Goal: Task Accomplishment & Management: Manage account settings

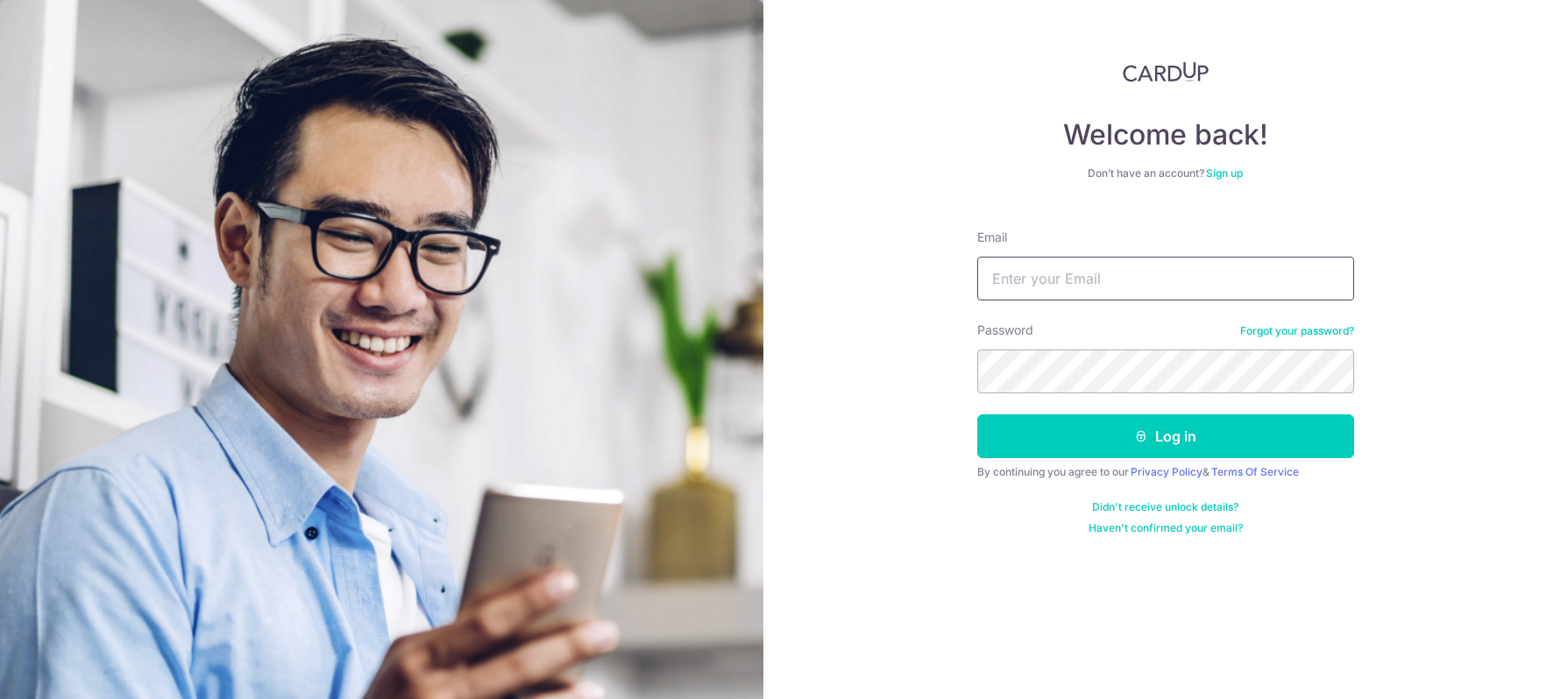
click at [1054, 281] on input "Email" at bounding box center [1165, 279] width 377 height 44
drag, startPoint x: 1165, startPoint y: 281, endPoint x: 950, endPoint y: 276, distance: 215.1
click at [950, 276] on div "Welcome back! Don’t have an account? Sign up Email kingyoong@gmail.com Password…" at bounding box center [1166, 349] width 806 height 699
type input "kywong@post.com"
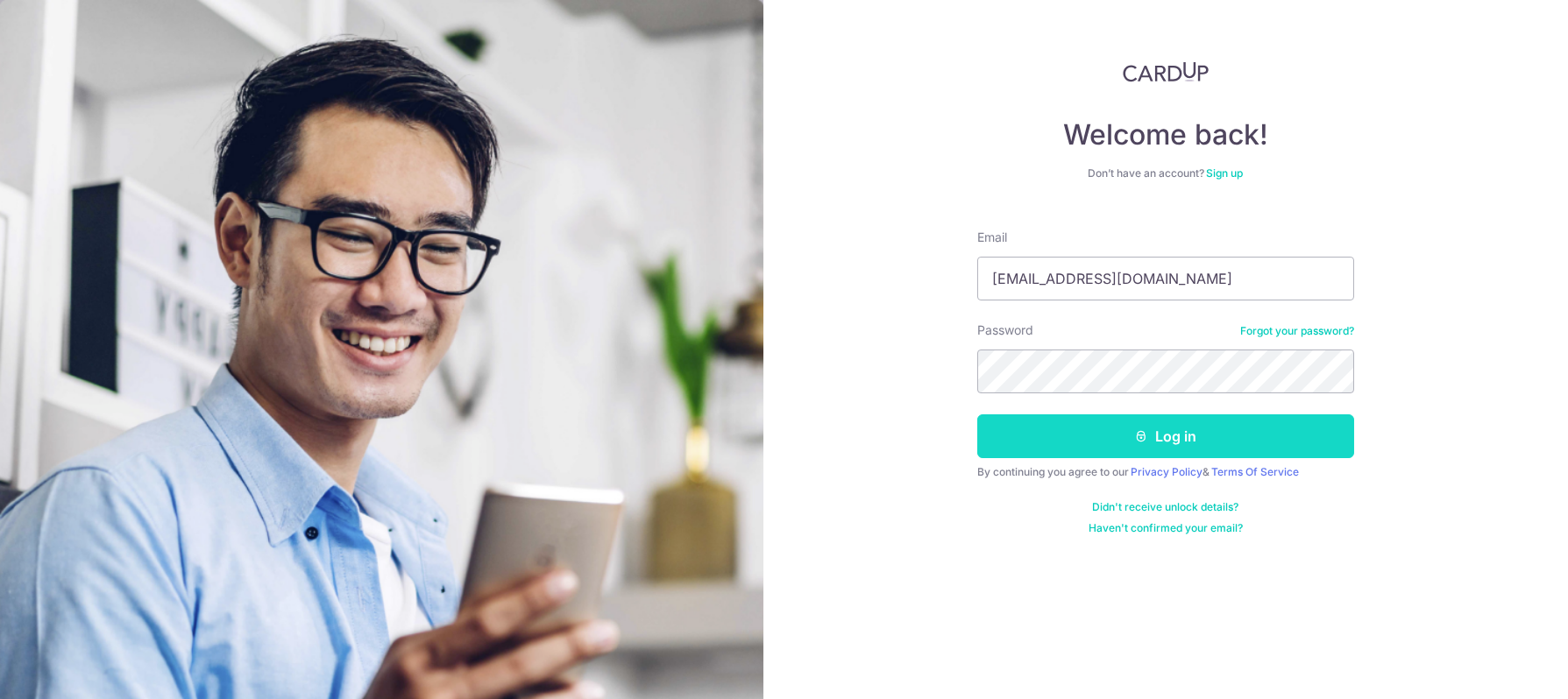
click at [1180, 438] on button "Log in" at bounding box center [1165, 437] width 377 height 44
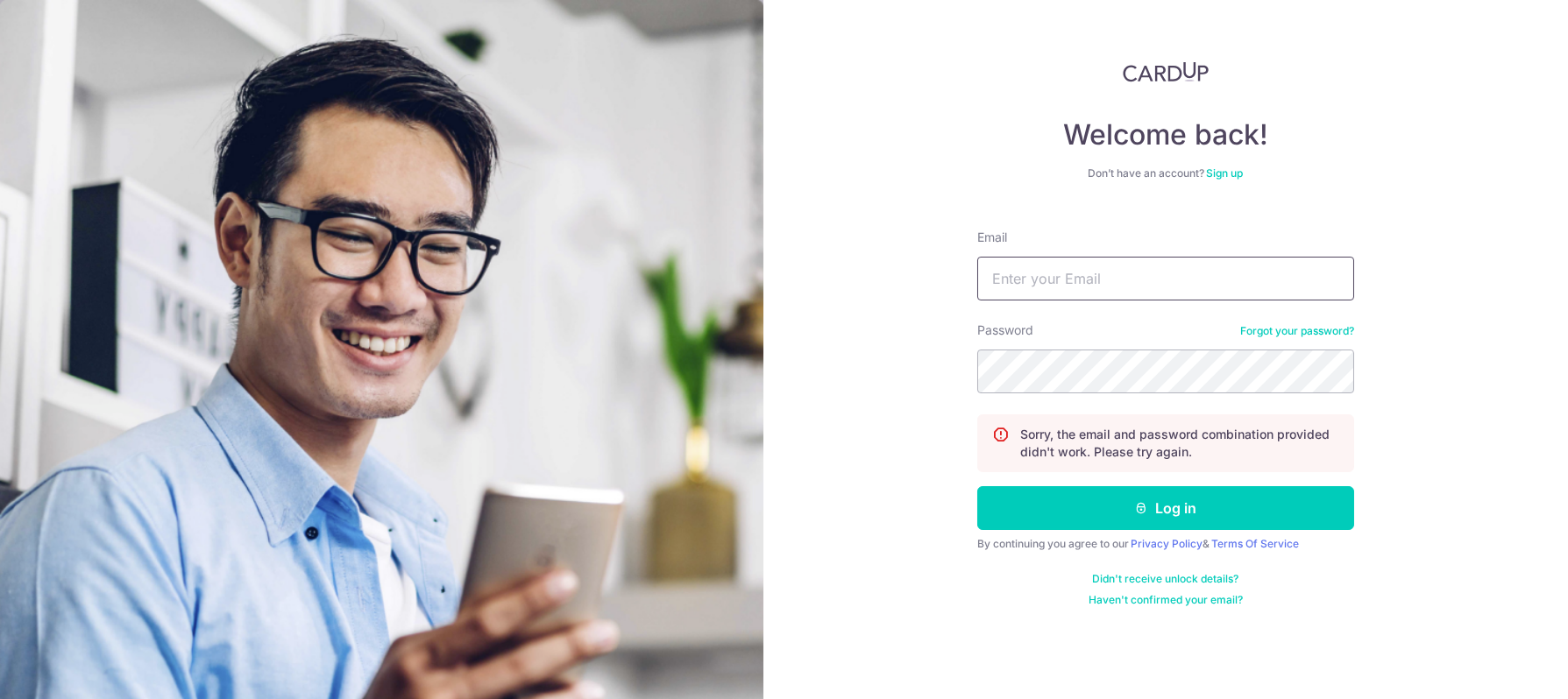
click at [1103, 281] on input "Email" at bounding box center [1165, 279] width 377 height 44
type input "[EMAIL_ADDRESS][DOMAIN_NAME]"
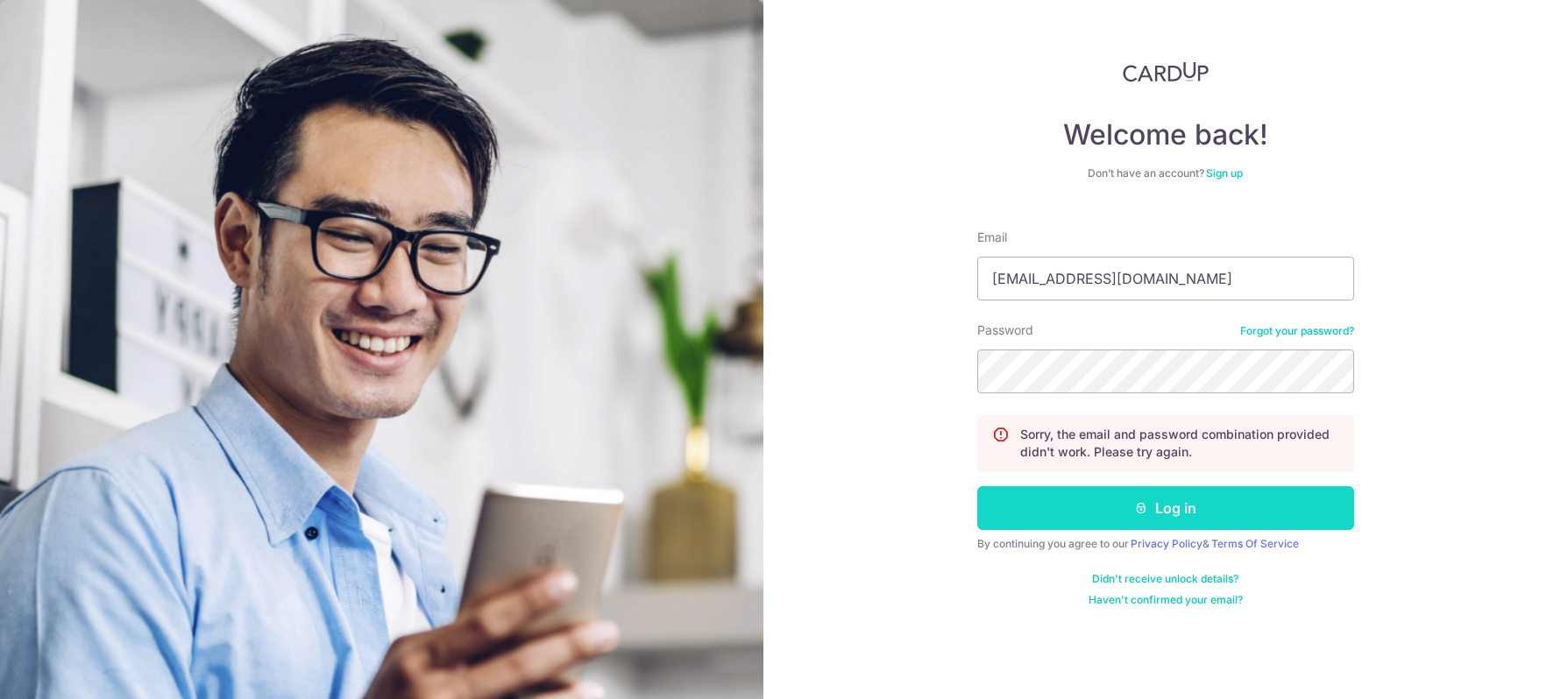
click at [1254, 497] on button "Log in" at bounding box center [1165, 508] width 377 height 44
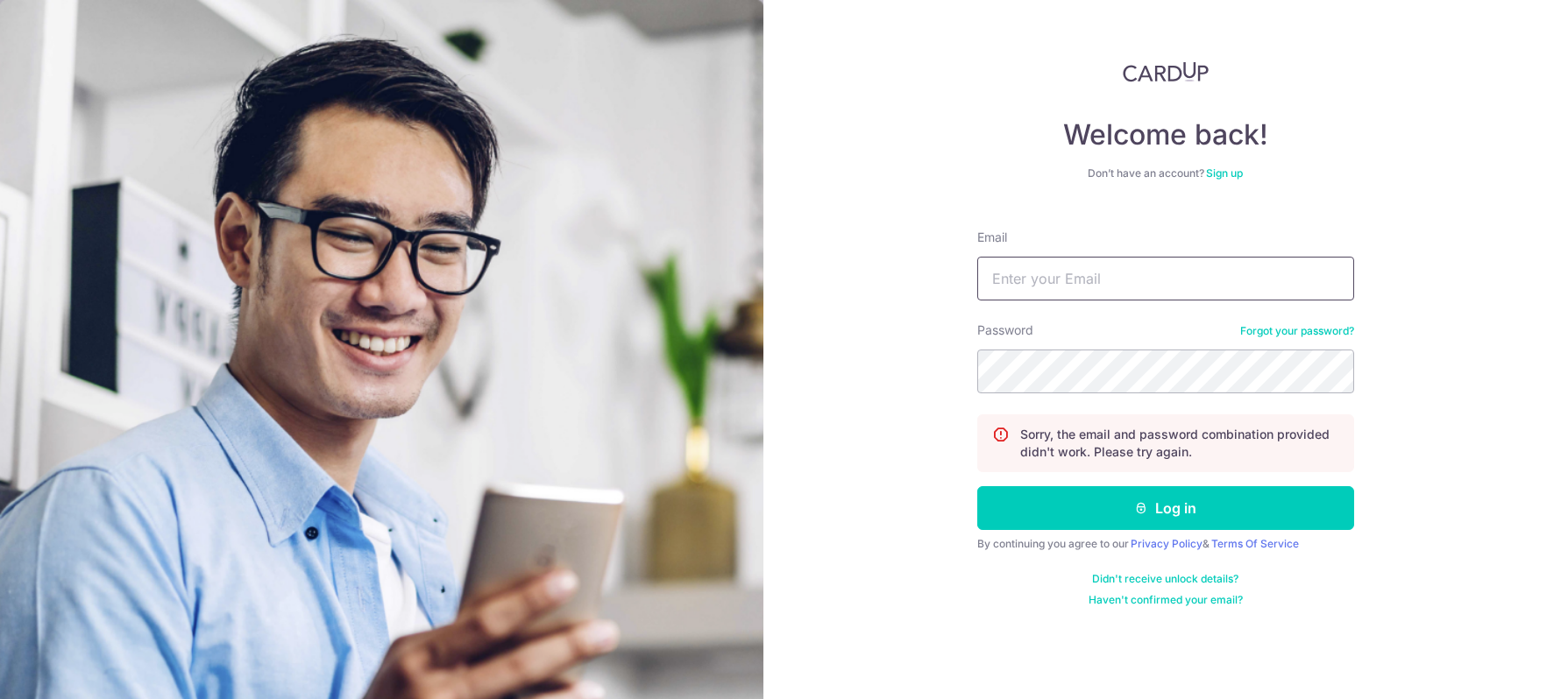
click at [1156, 282] on input "Email" at bounding box center [1165, 279] width 377 height 44
type input "[EMAIL_ADDRESS][DOMAIN_NAME]"
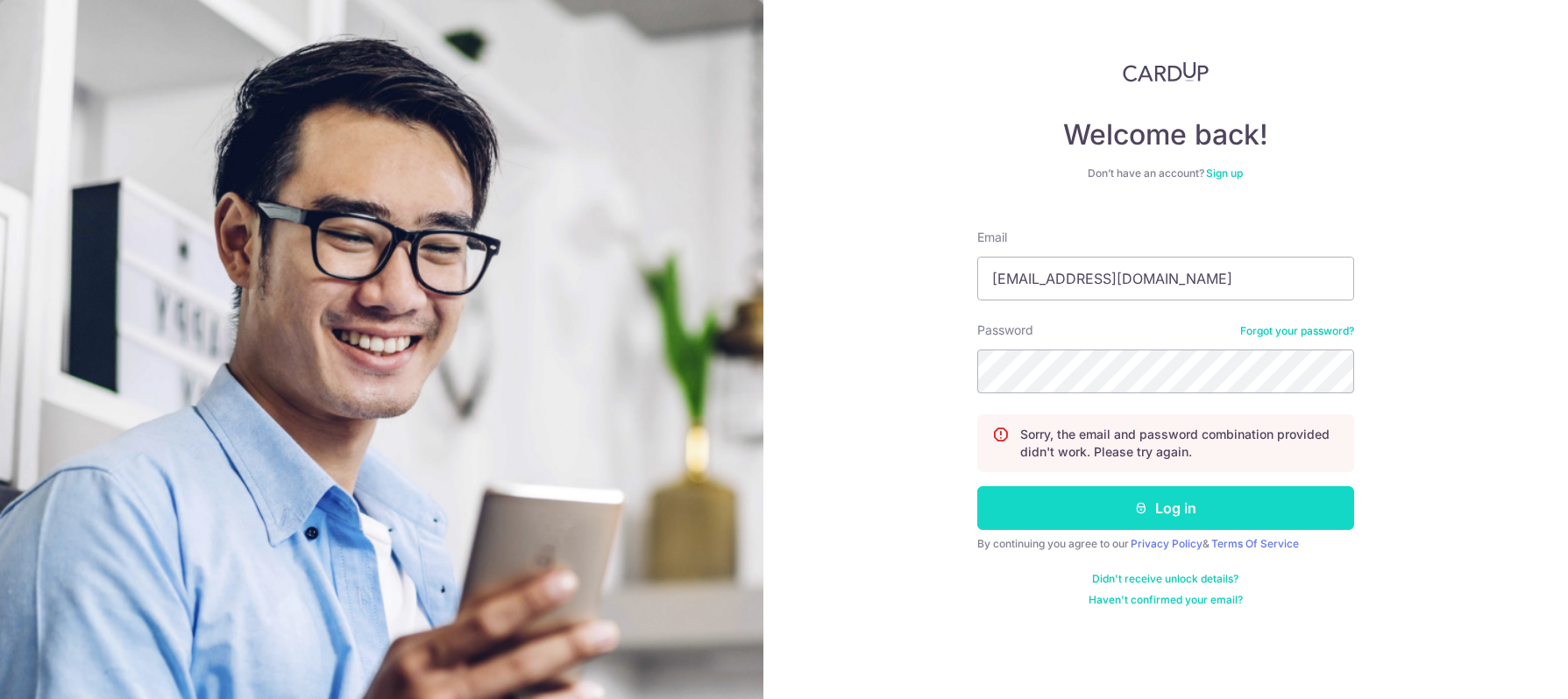
click at [1288, 500] on button "Log in" at bounding box center [1165, 508] width 377 height 44
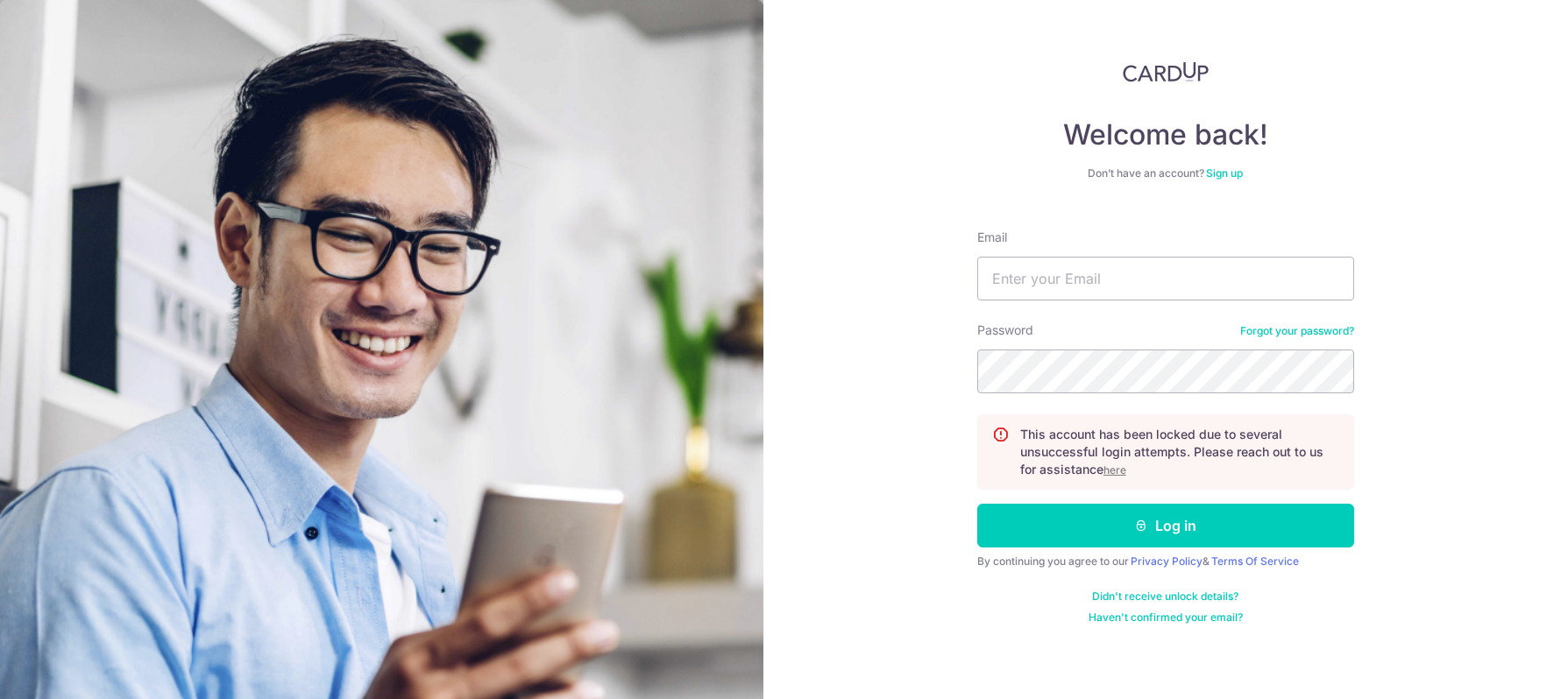
click at [1312, 331] on link "Forgot your password?" at bounding box center [1297, 331] width 114 height 14
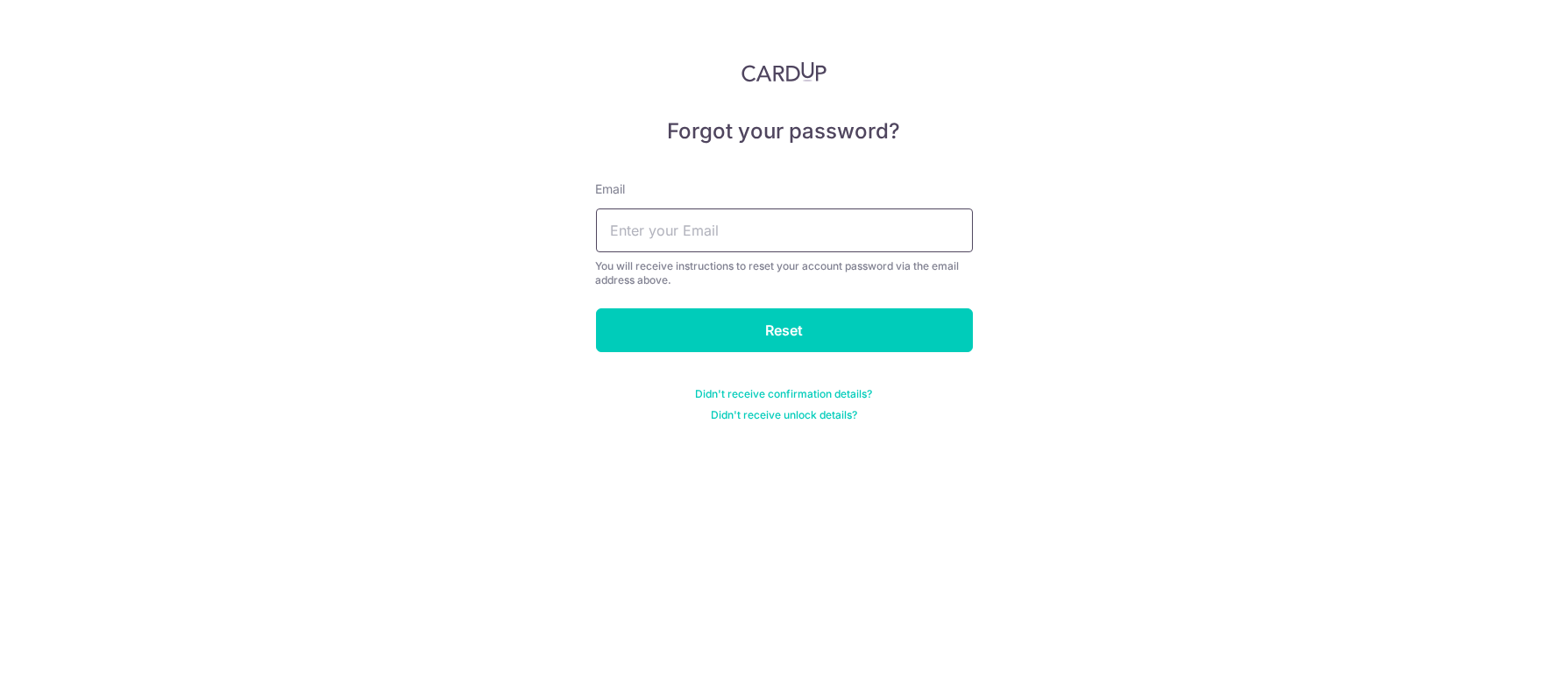
click at [869, 234] on input "text" at bounding box center [784, 230] width 377 height 44
type input "imaginarium@gmail.com"
drag, startPoint x: 823, startPoint y: 233, endPoint x: 414, endPoint y: 210, distance: 409.6
click at [414, 210] on div "Forgot your password? Email imaginarium@gmail.com You will receive instructions…" at bounding box center [784, 349] width 1568 height 699
click at [758, 228] on input "text" at bounding box center [784, 230] width 377 height 44
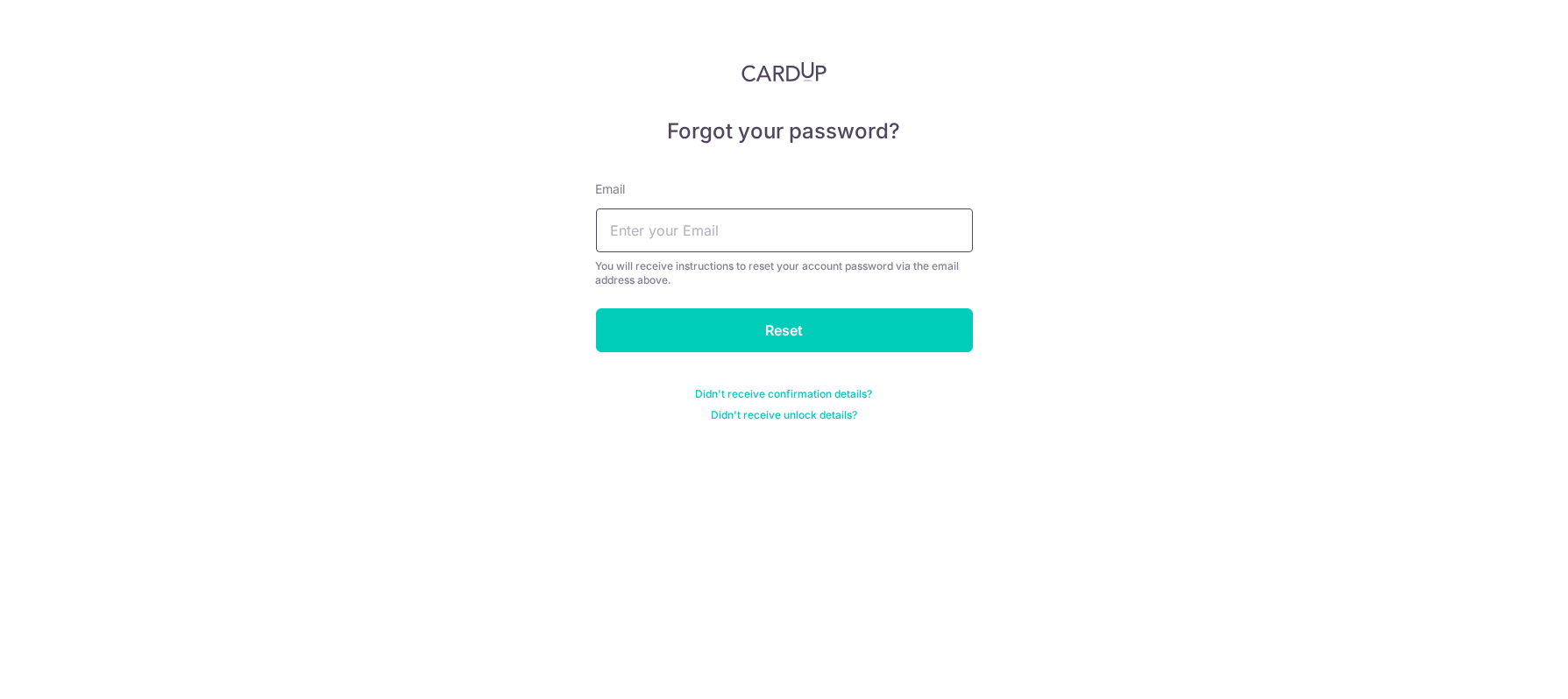
type input "kywong@post.com"
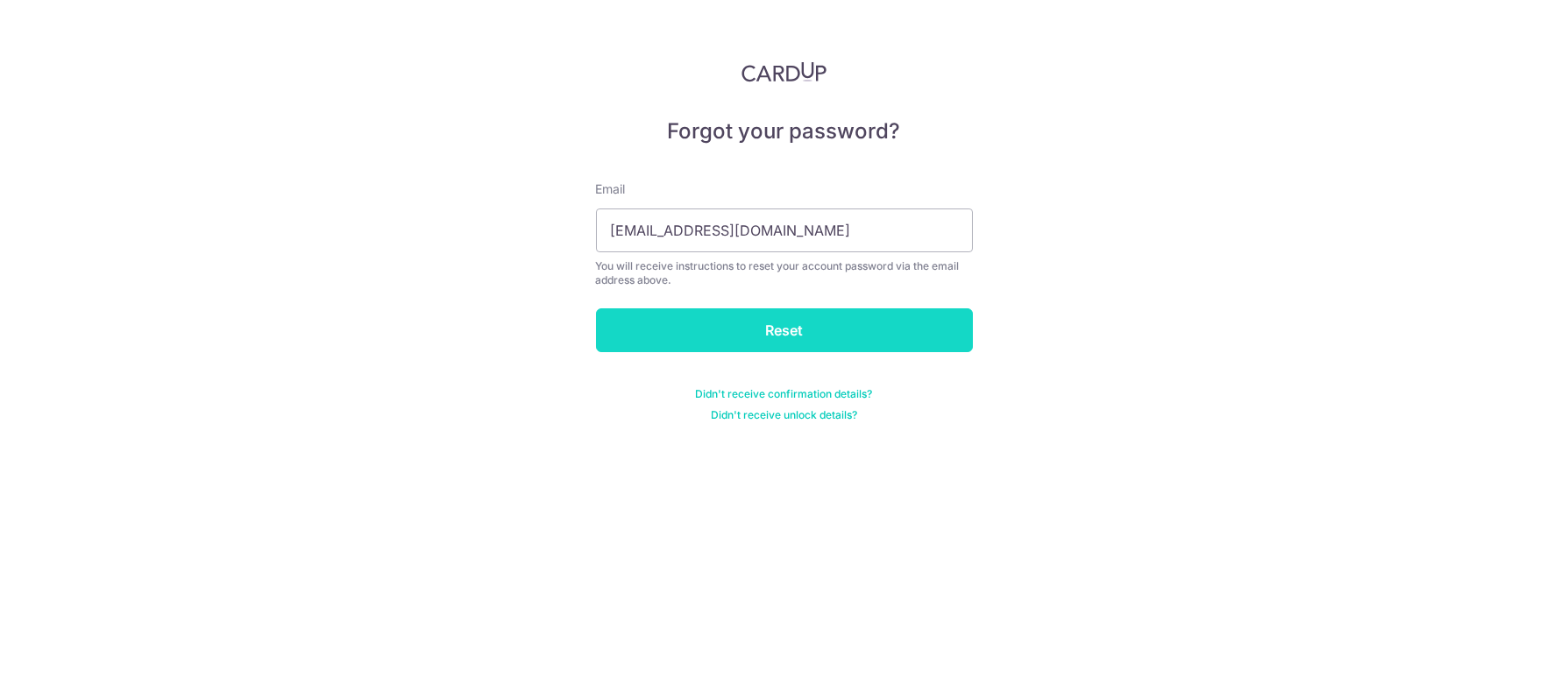
click at [815, 334] on input "Reset" at bounding box center [784, 331] width 377 height 44
